Goal: Task Accomplishment & Management: Manage account settings

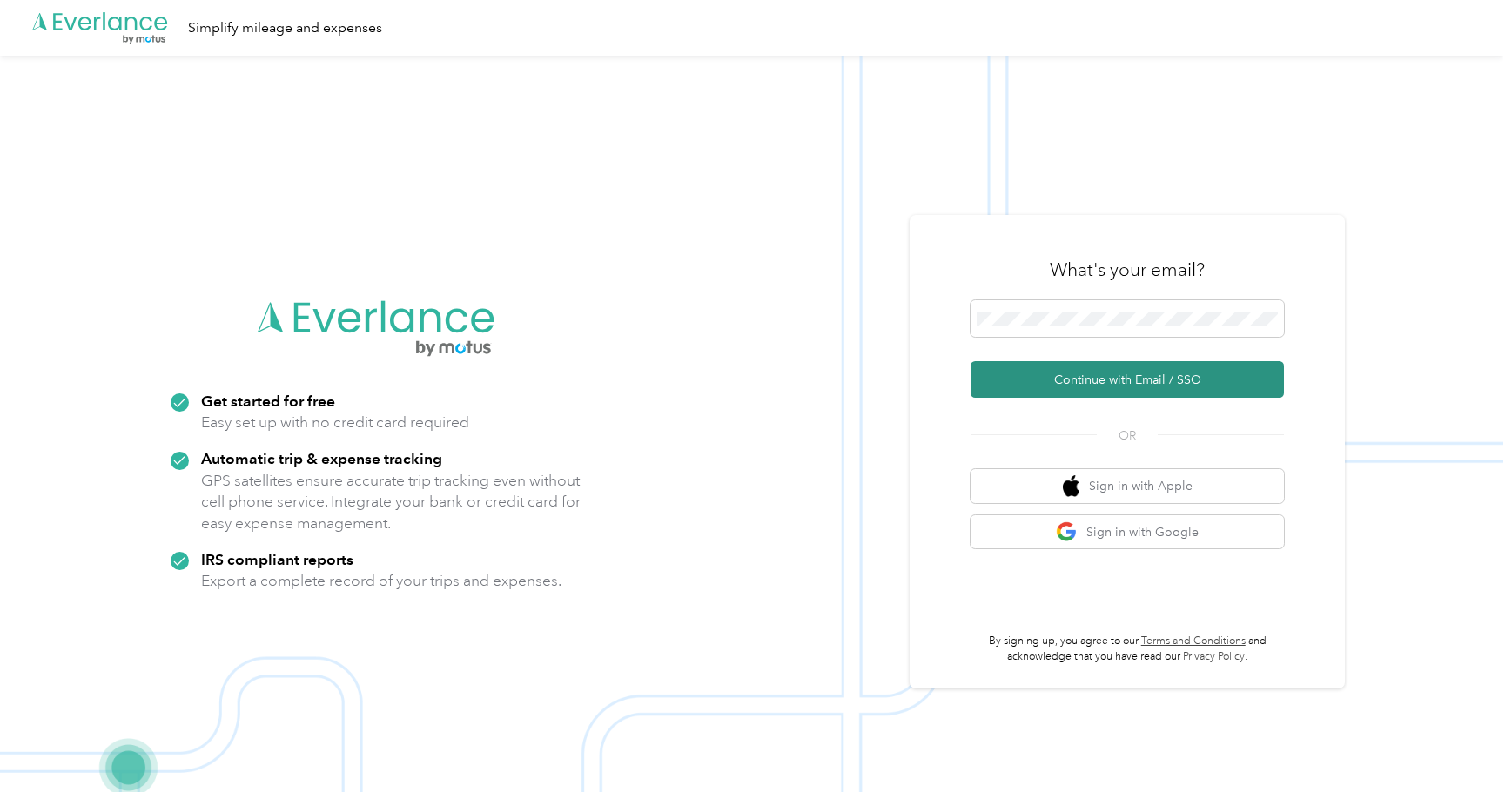
click at [1113, 377] on button "Continue with Email / SSO" at bounding box center [1127, 379] width 313 height 37
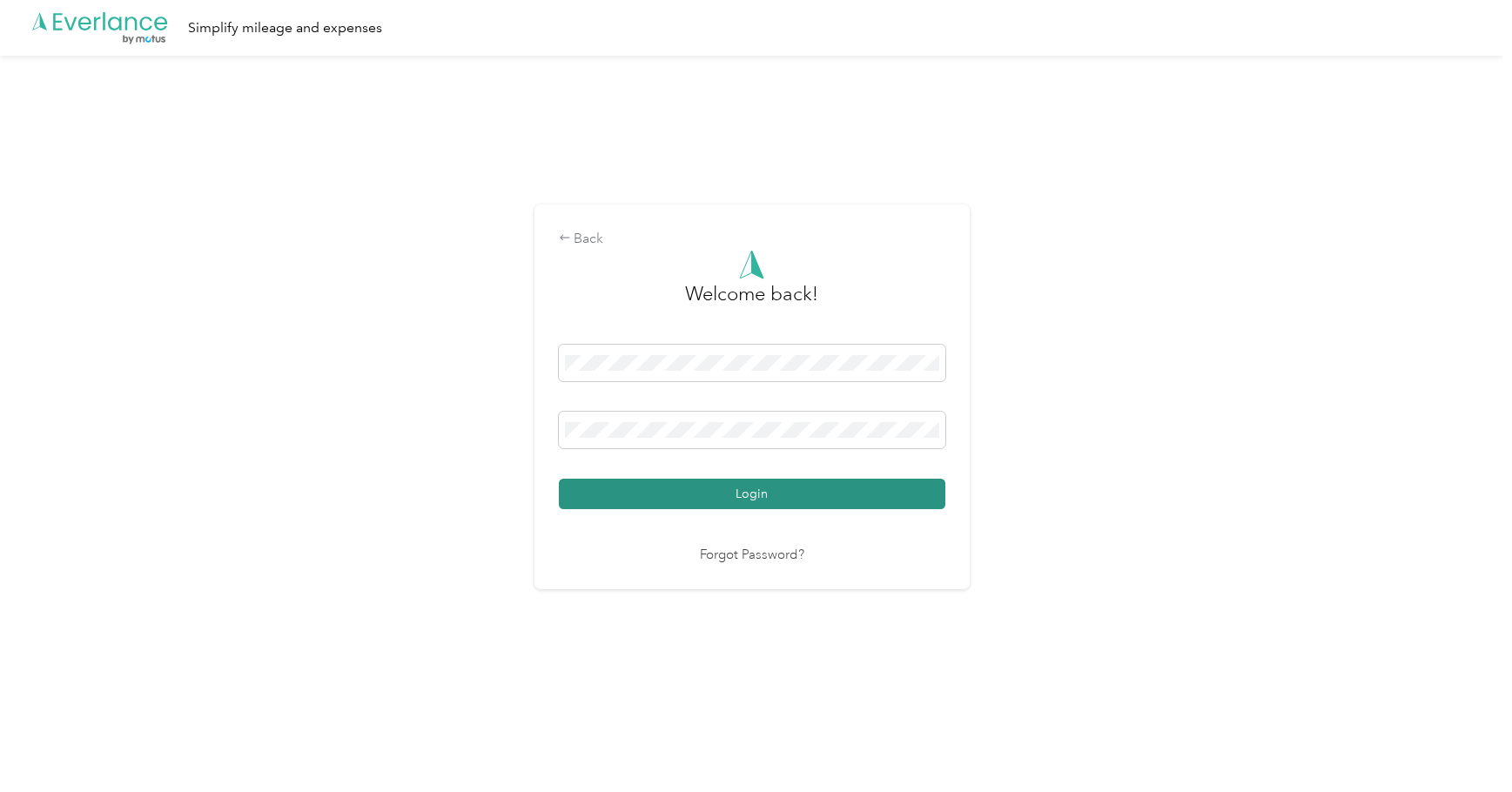
click at [748, 491] on button "Login" at bounding box center [751, 494] width 386 height 31
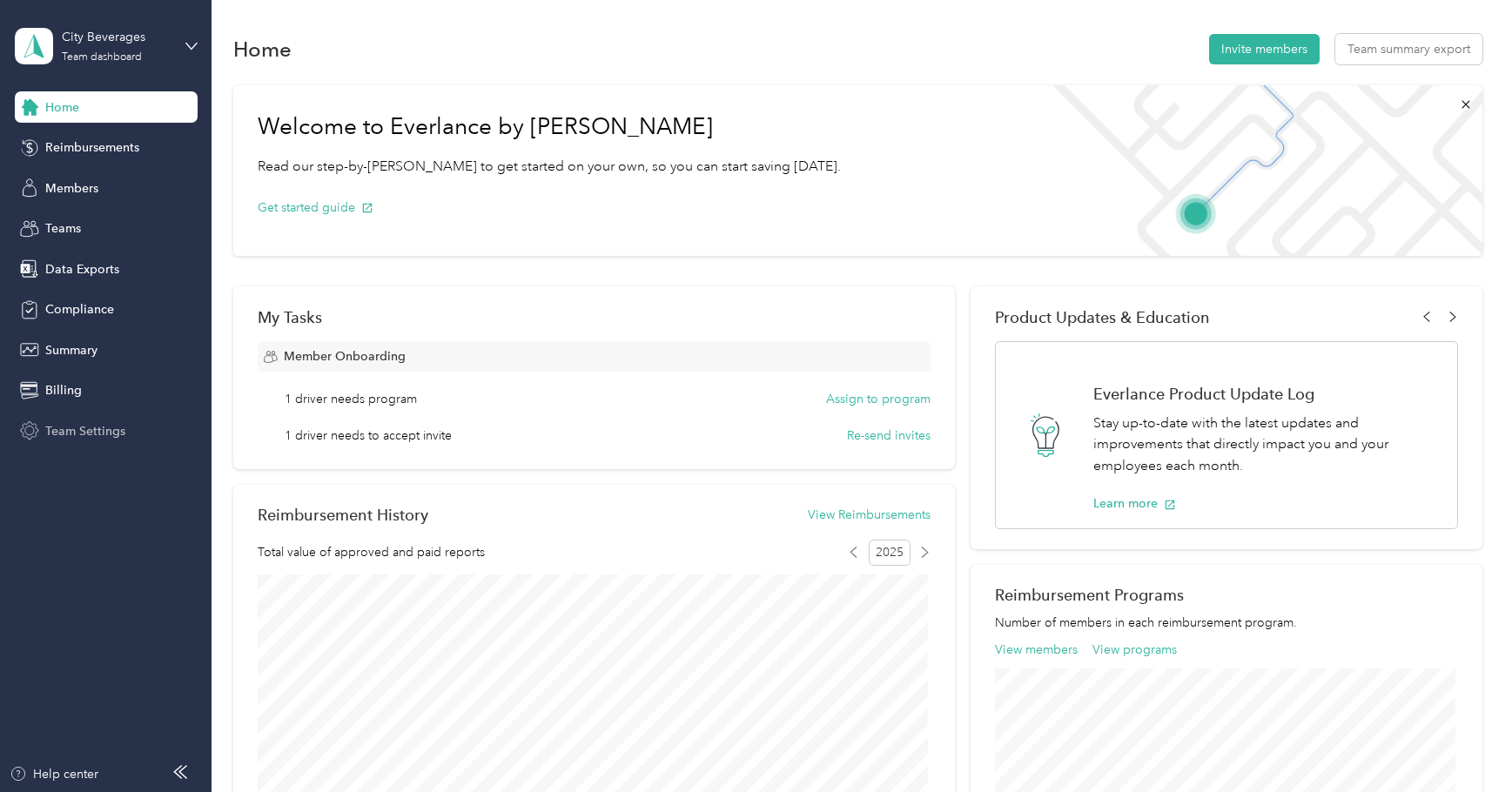
click at [75, 434] on span "Team Settings" at bounding box center [85, 431] width 80 height 18
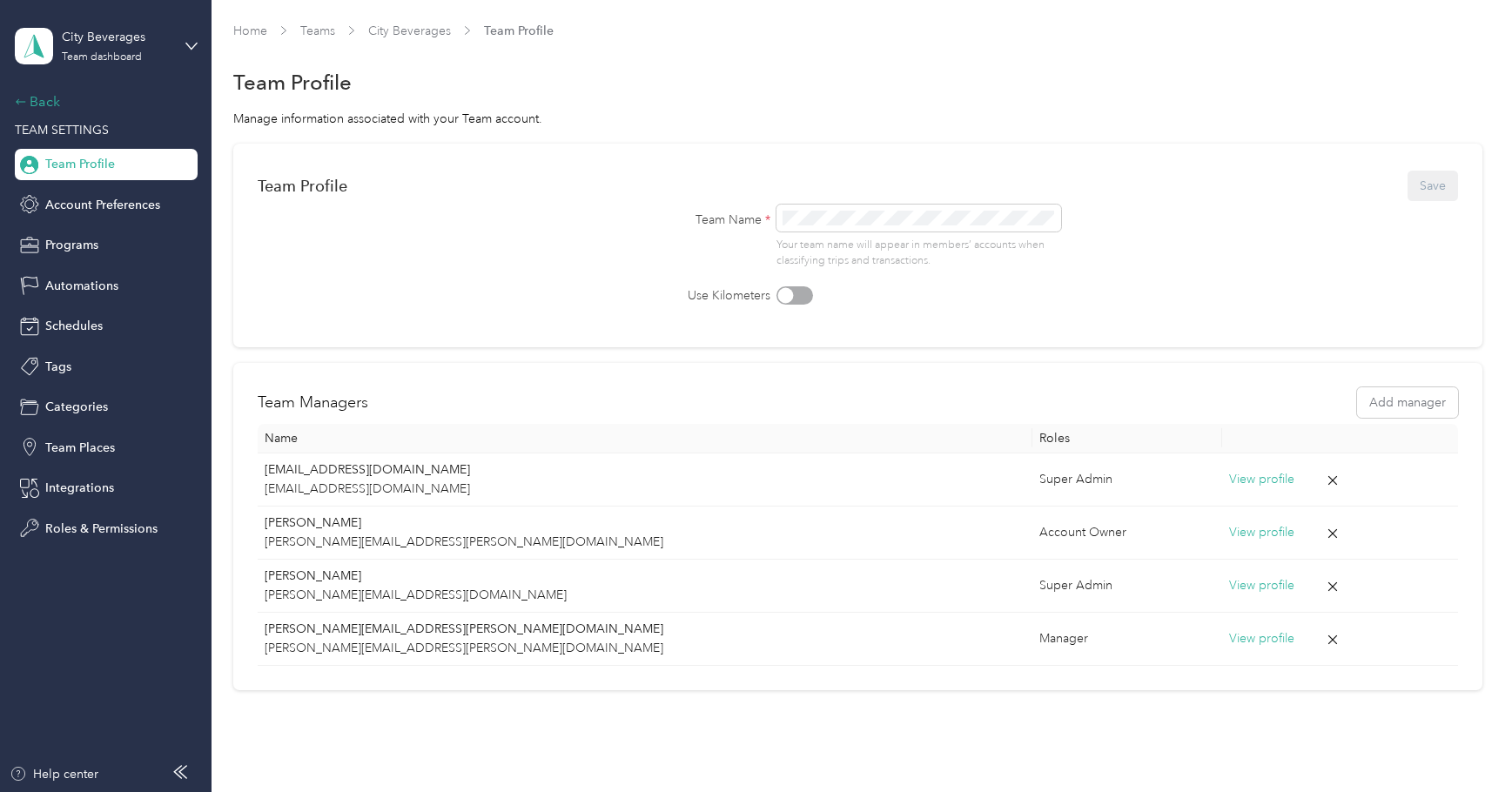
click at [65, 99] on div "Back" at bounding box center [102, 102] width 175 height 21
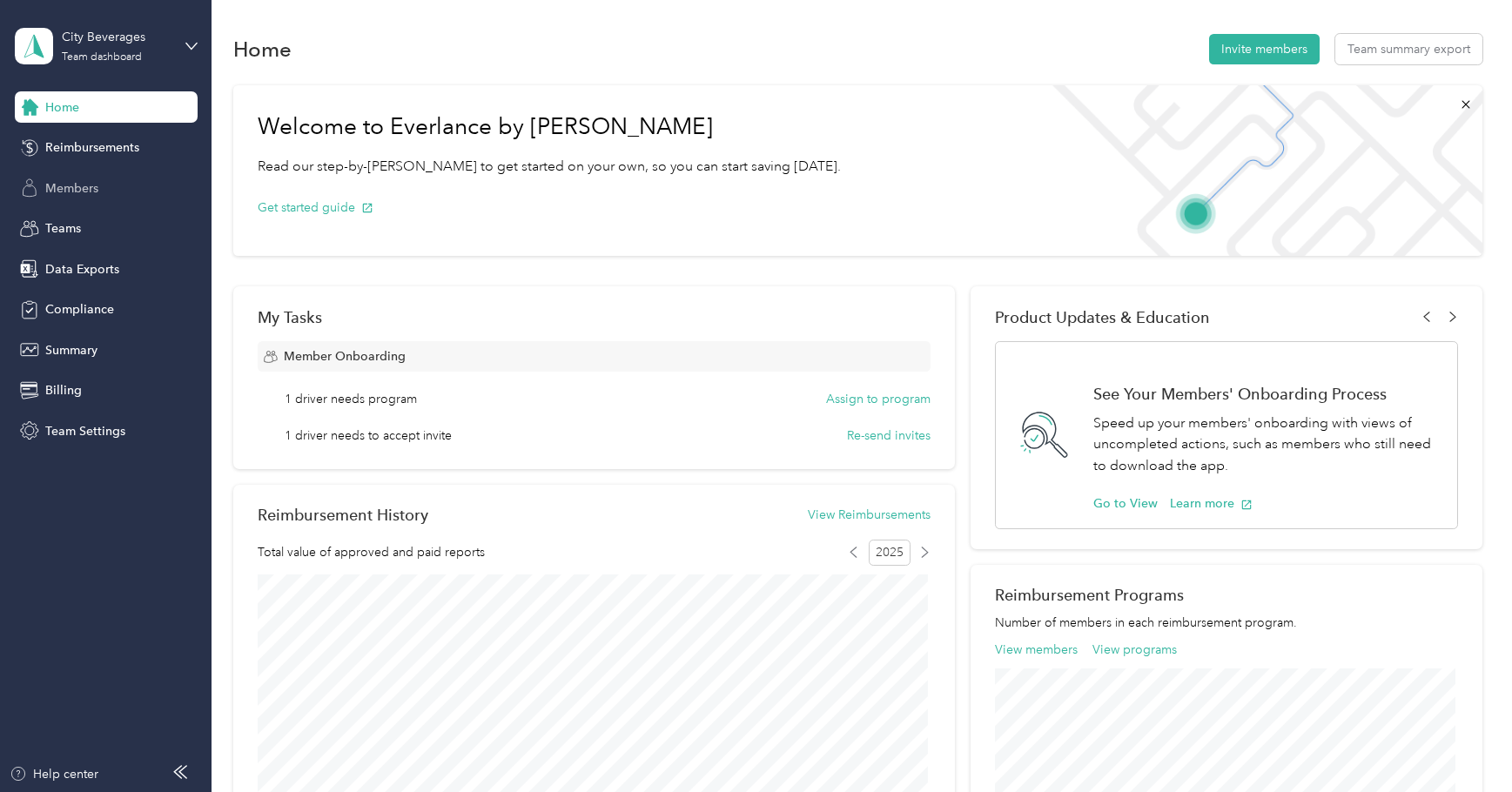
click at [72, 181] on span "Members" at bounding box center [71, 189] width 53 height 18
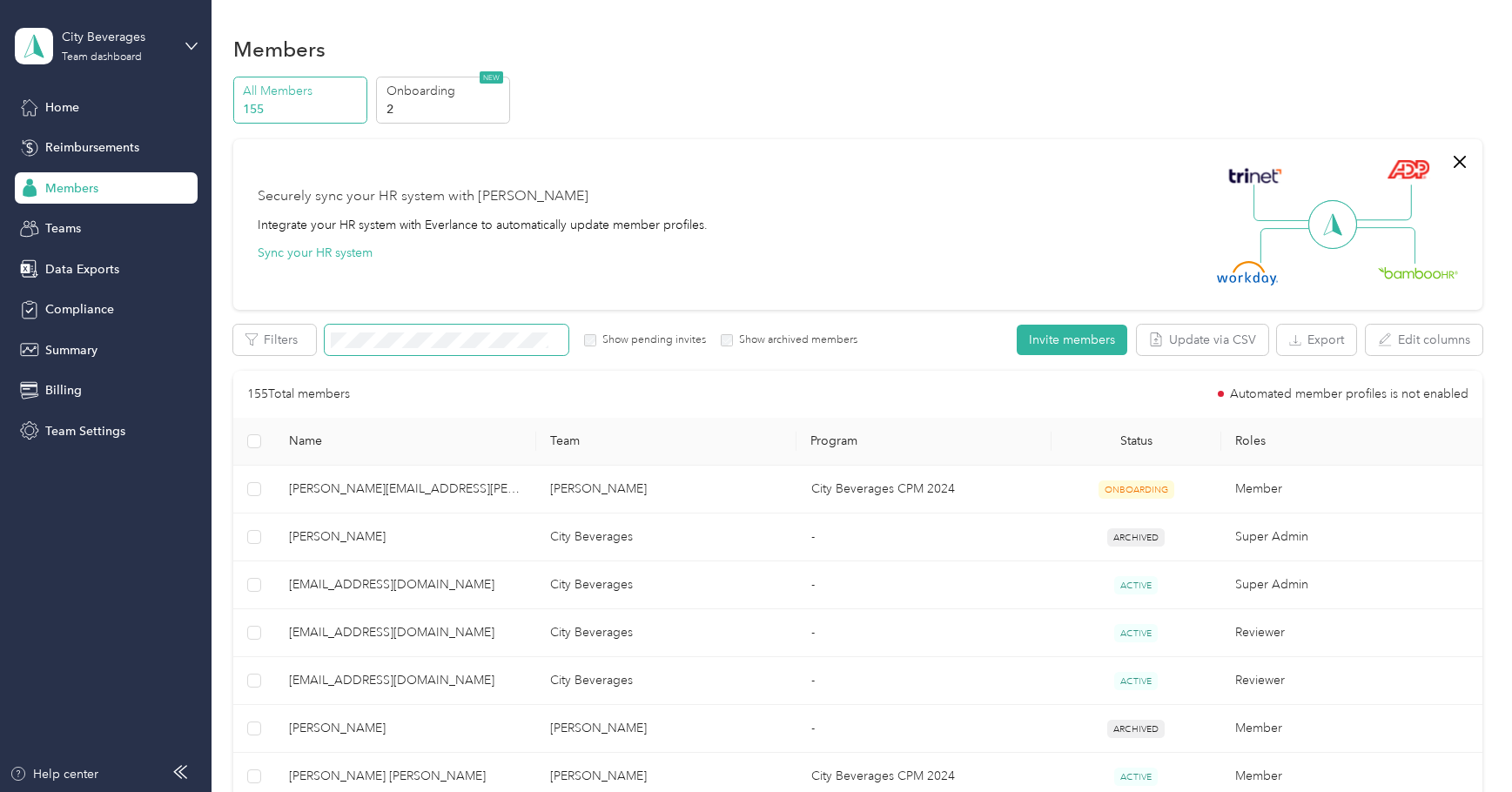
click at [485, 331] on span at bounding box center [446, 339] width 243 height 31
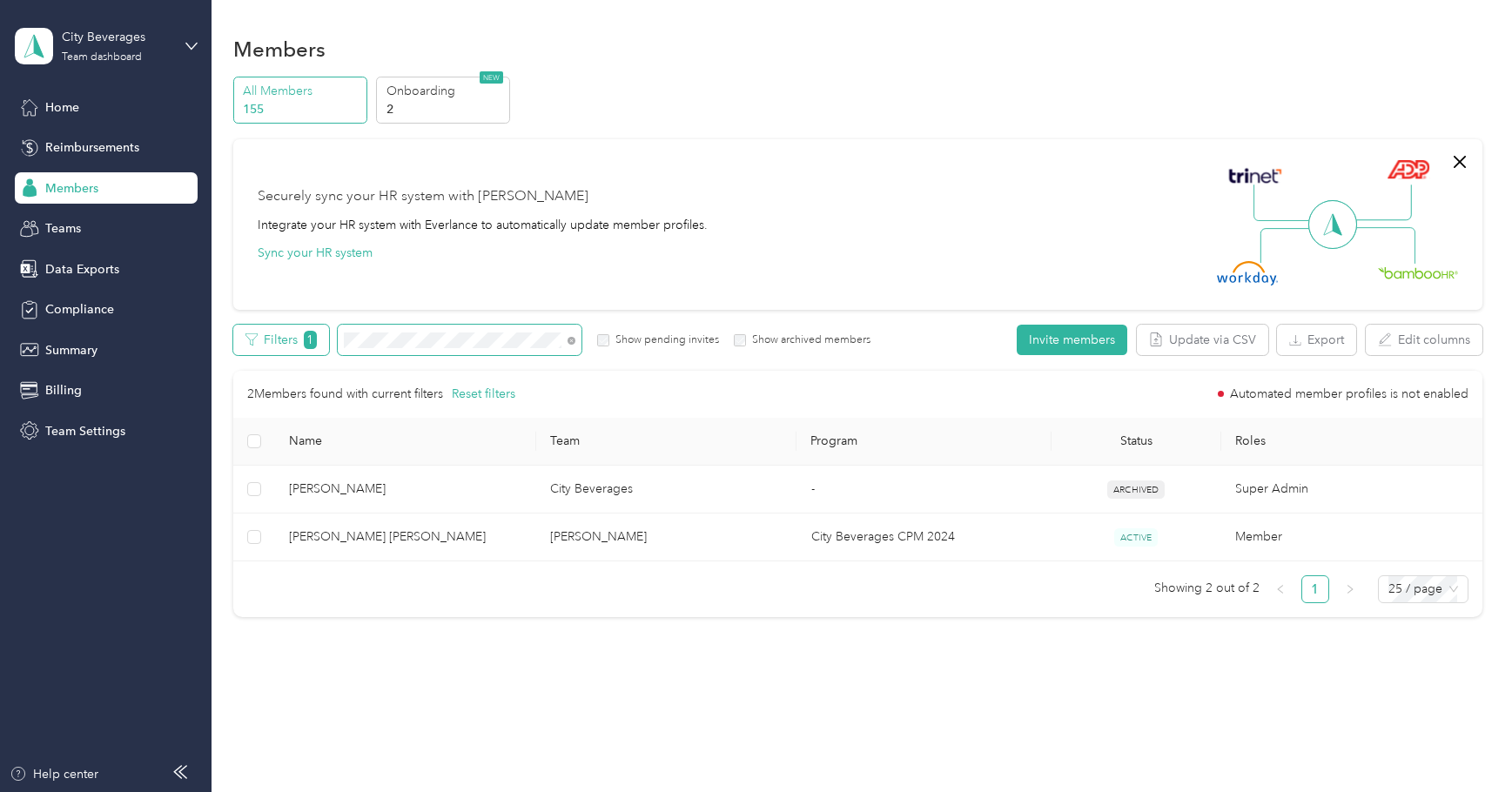
click at [318, 332] on div "Filters 1 Show pending invites Show archived members" at bounding box center [553, 339] width 638 height 31
